Goal: Task Accomplishment & Management: Manage account settings

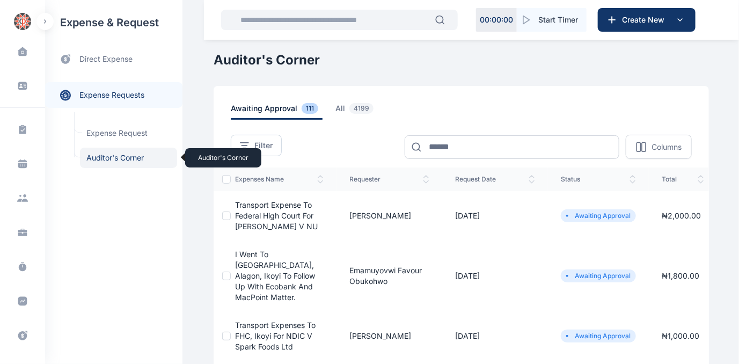
click at [103, 157] on span "Auditor's Corner Auditor's Corner" at bounding box center [128, 158] width 97 height 20
click at [256, 215] on span "Transport expense to Federal High Court for [PERSON_NAME] V NU" at bounding box center [276, 215] width 83 height 31
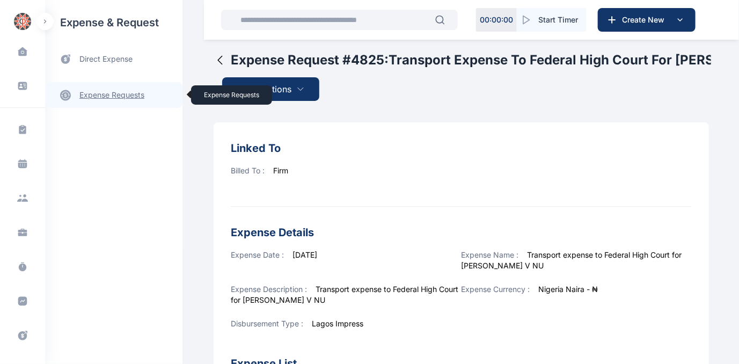
click at [109, 92] on link "expense requests expense requests" at bounding box center [113, 95] width 137 height 26
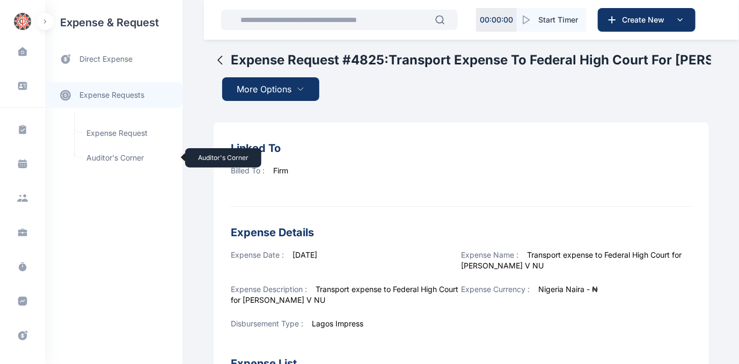
click at [95, 159] on span "Auditor's Corner Auditor's Corner" at bounding box center [128, 158] width 97 height 20
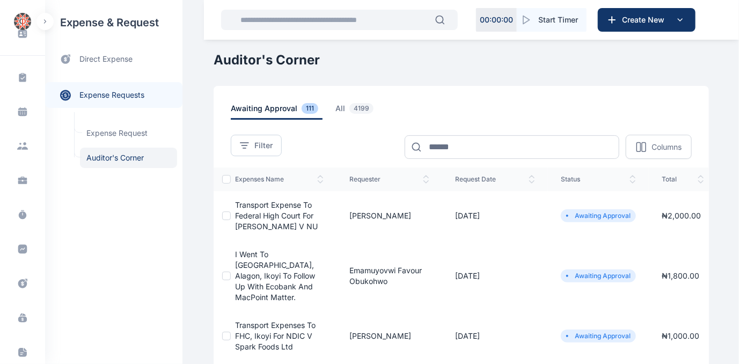
scroll to position [177, 0]
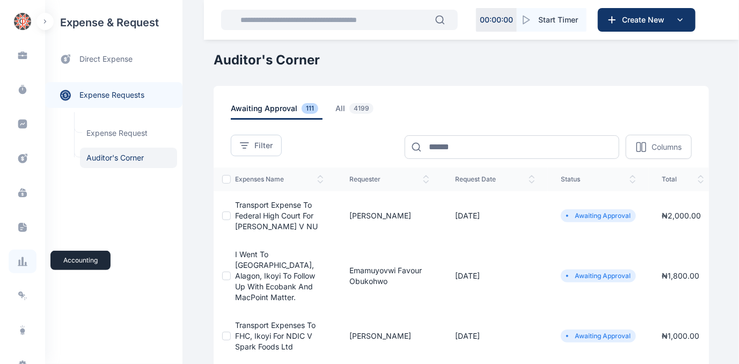
click at [23, 258] on icon at bounding box center [22, 261] width 11 height 11
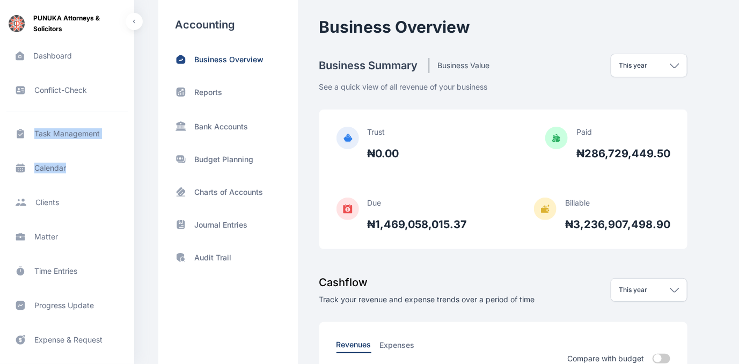
drag, startPoint x: 130, startPoint y: 92, endPoint x: 131, endPoint y: 177, distance: 85.3
click at [131, 177] on div "Dashboard dashboard dashboard Conflict-Check conflict-check conflict-check Task…" at bounding box center [67, 203] width 134 height 338
click at [130, 181] on div "Task Management task management task management Calendar calendar calendar Clie…" at bounding box center [67, 301] width 134 height 378
drag, startPoint x: 129, startPoint y: 186, endPoint x: 129, endPoint y: 224, distance: 37.6
click at [129, 224] on div "Task Management task management task management Calendar calendar calendar Clie…" at bounding box center [67, 301] width 134 height 378
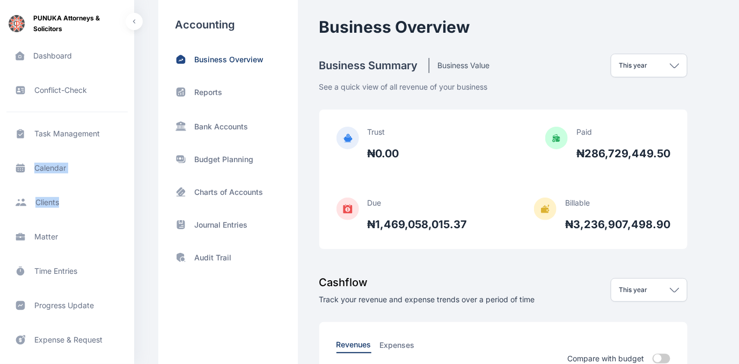
drag, startPoint x: 130, startPoint y: 130, endPoint x: 115, endPoint y: 187, distance: 59.0
click at [115, 187] on div "Task Management task management task management Calendar calendar calendar Clie…" at bounding box center [67, 301] width 134 height 378
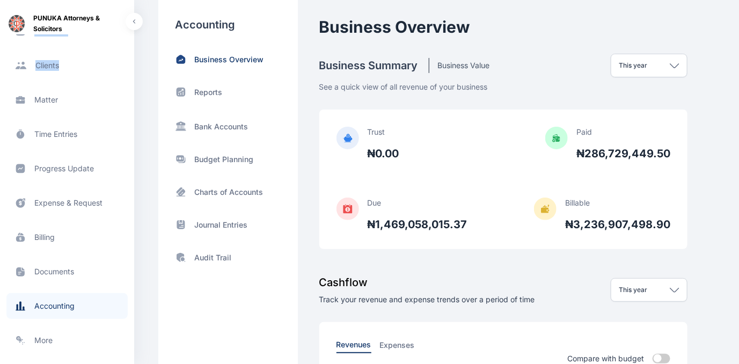
scroll to position [154, 0]
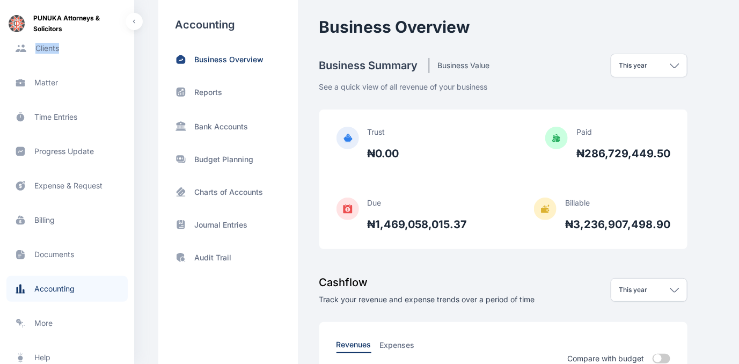
click at [45, 219] on span "Billing billing billing" at bounding box center [66, 220] width 121 height 26
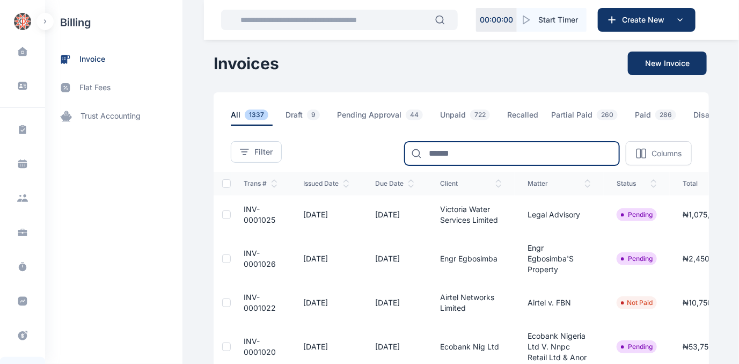
click at [502, 158] on input at bounding box center [512, 154] width 215 height 24
type input "********"
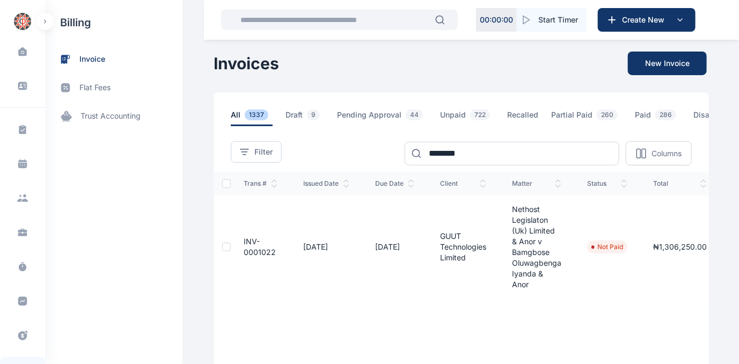
click at [244, 249] on span "INV-0001022" at bounding box center [260, 247] width 32 height 20
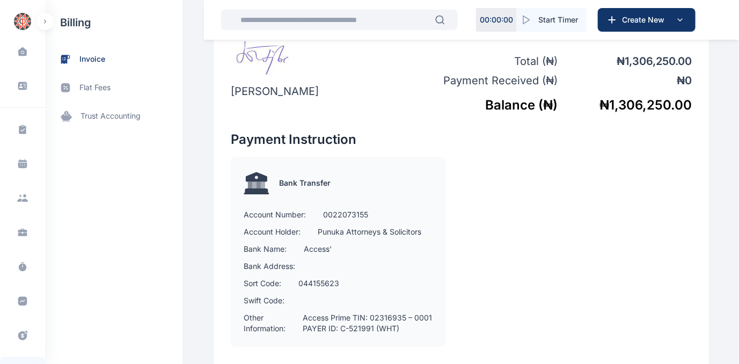
scroll to position [829, 0]
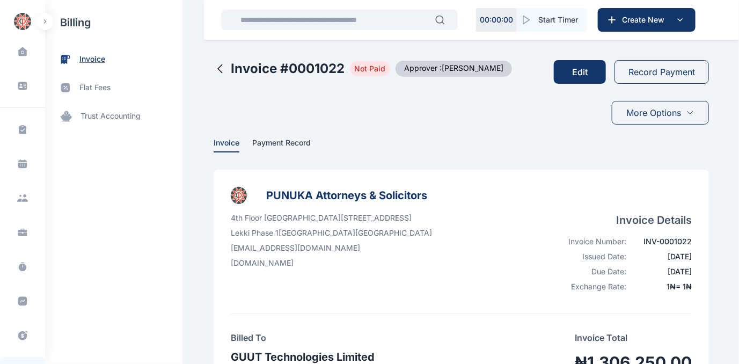
click at [96, 56] on span "invoice" at bounding box center [92, 59] width 26 height 11
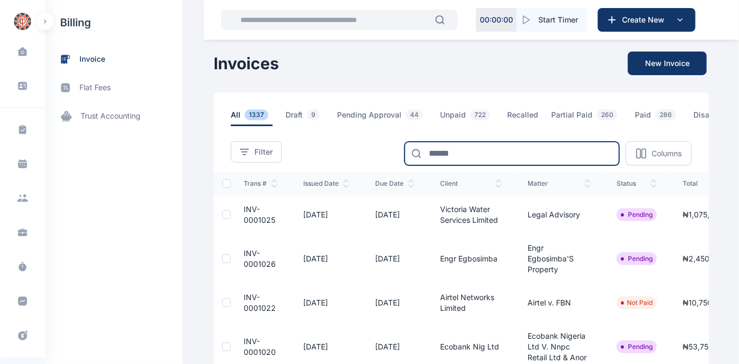
click at [466, 162] on input at bounding box center [512, 154] width 215 height 24
type input "********"
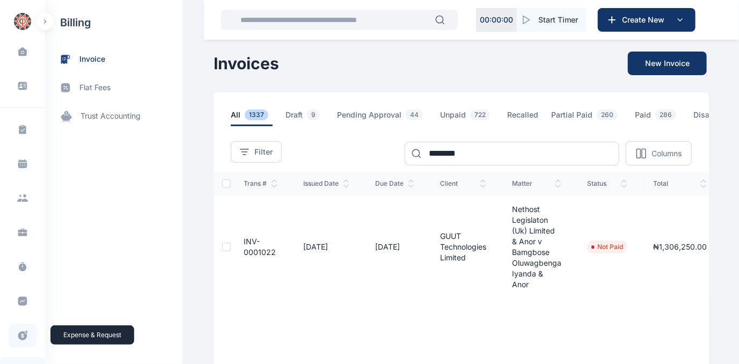
click at [20, 334] on icon at bounding box center [22, 335] width 11 height 11
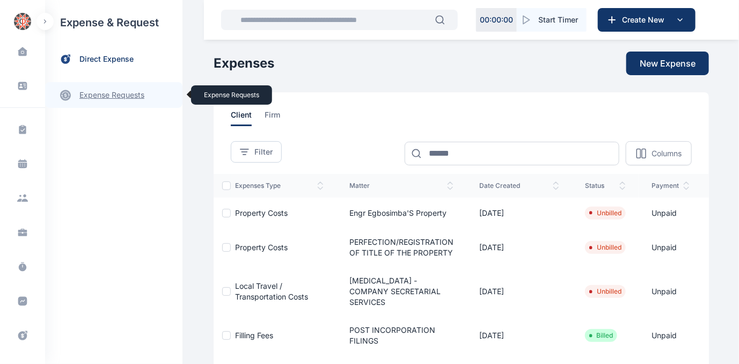
click at [94, 93] on link "expense requests expense requests" at bounding box center [113, 95] width 137 height 26
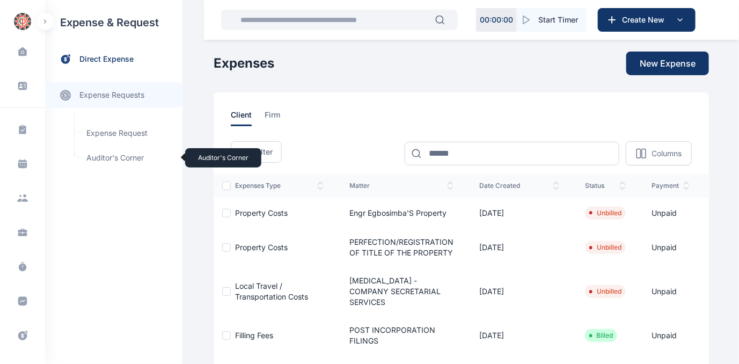
click at [94, 156] on span "Auditor's Corner Auditor's Corner" at bounding box center [128, 158] width 97 height 20
